Goal: Task Accomplishment & Management: Complete application form

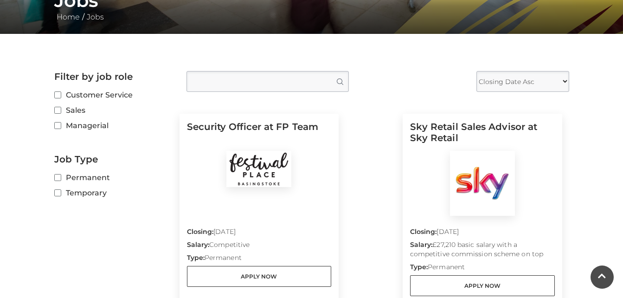
scroll to position [242, 0]
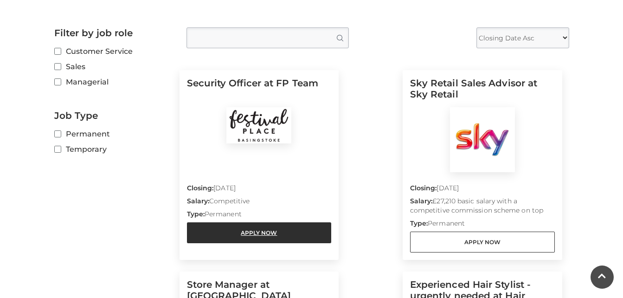
click at [261, 224] on link "Apply Now" at bounding box center [259, 232] width 145 height 21
